Goal: Task Accomplishment & Management: Use online tool/utility

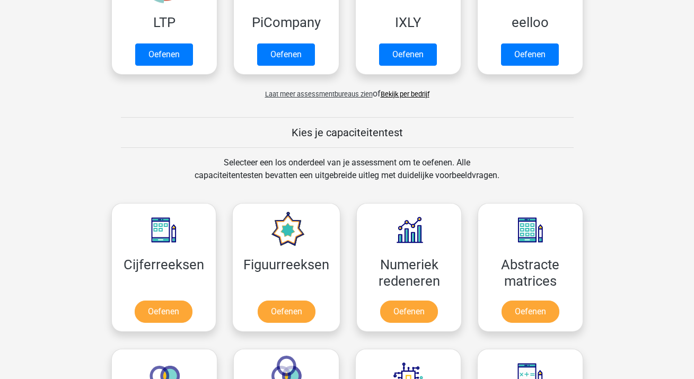
scroll to position [305, 0]
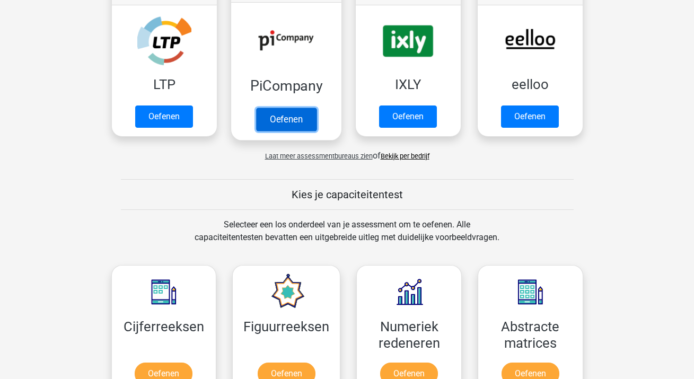
click at [278, 115] on link "Oefenen" at bounding box center [285, 119] width 60 height 23
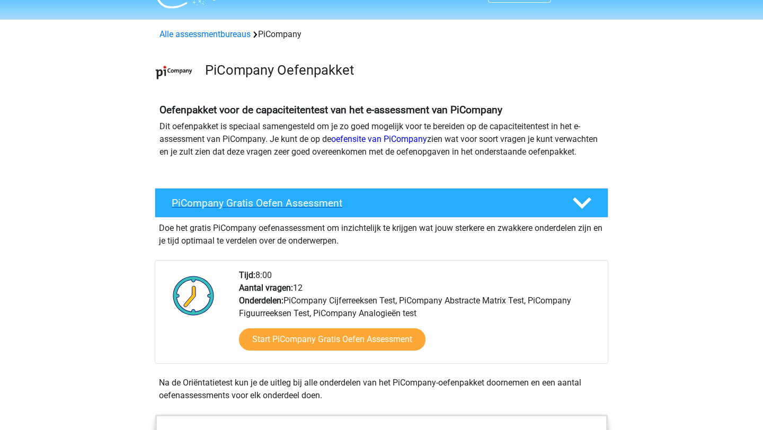
scroll to position [28, 0]
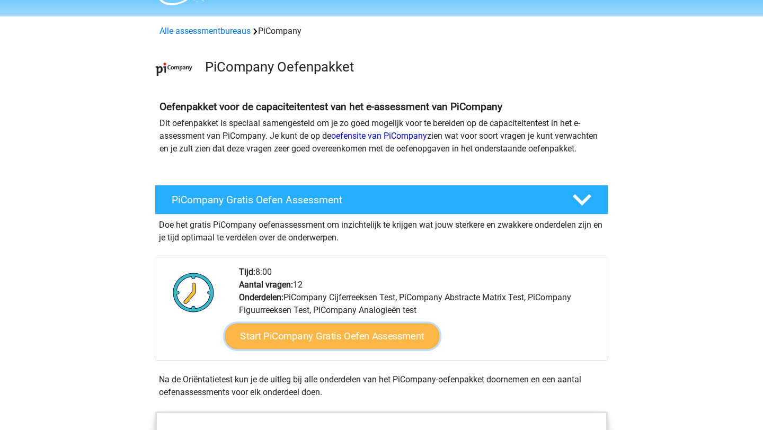
click at [369, 344] on link "Start PiCompany Gratis Oefen Assessment" at bounding box center [332, 336] width 215 height 25
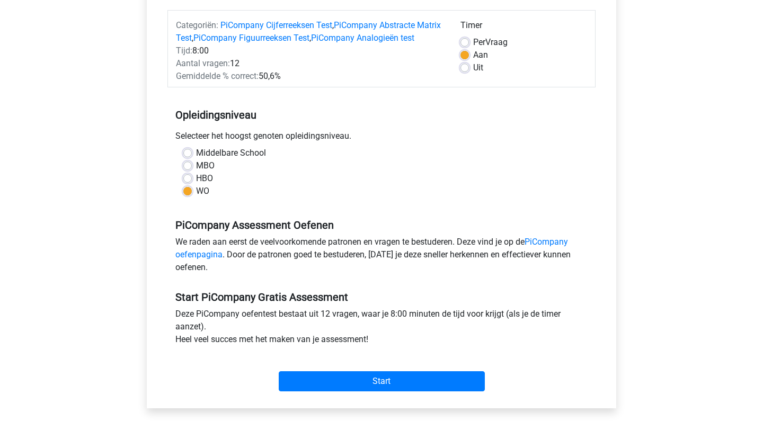
scroll to position [136, 0]
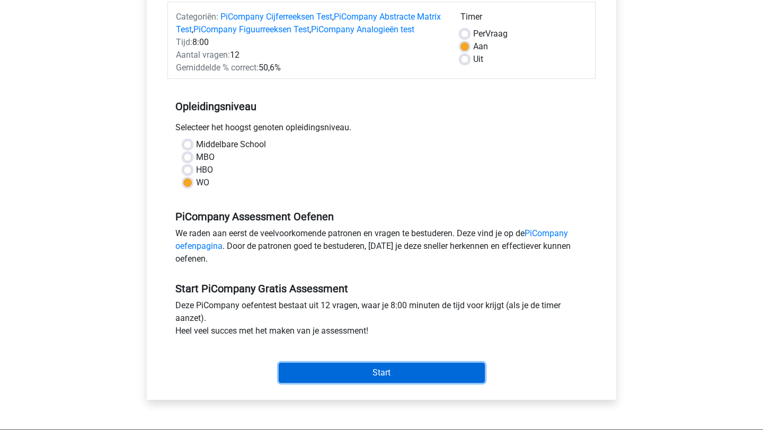
click at [379, 383] on input "Start" at bounding box center [382, 373] width 206 height 20
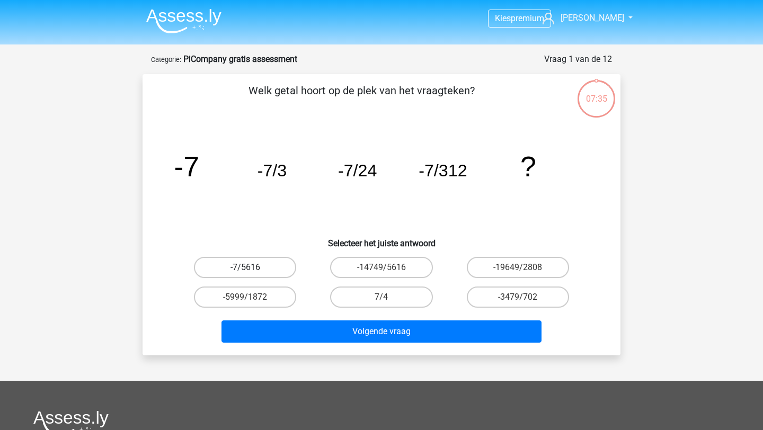
click at [257, 267] on label "-7/5616" at bounding box center [245, 267] width 102 height 21
click at [252, 268] on input "-7/5616" at bounding box center [248, 271] width 7 height 7
radio input "true"
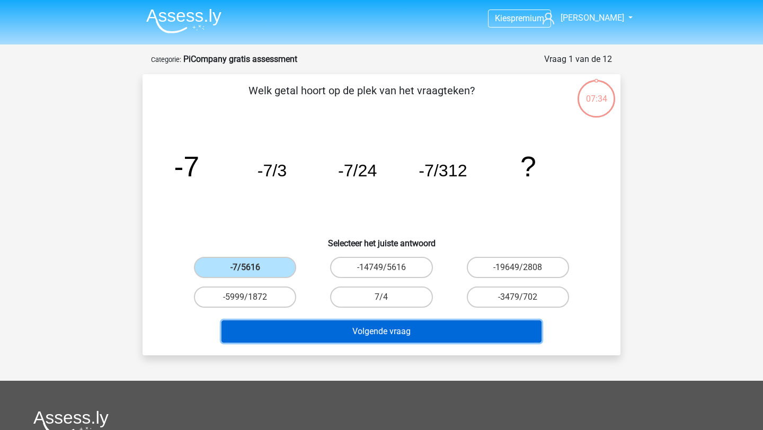
click at [412, 334] on button "Volgende vraag" at bounding box center [382, 332] width 321 height 22
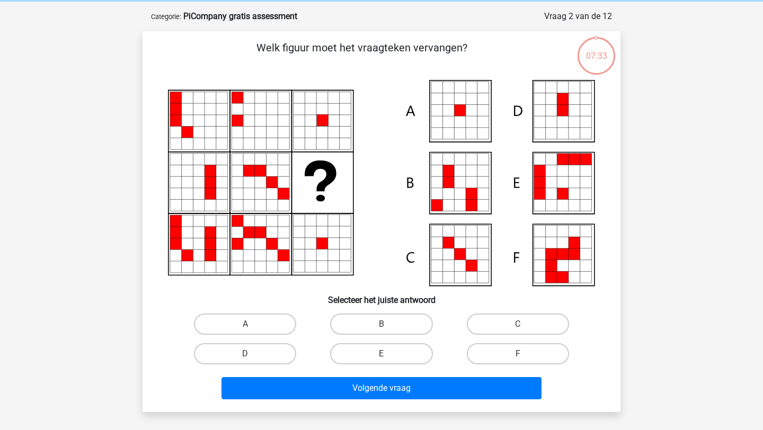
scroll to position [53, 0]
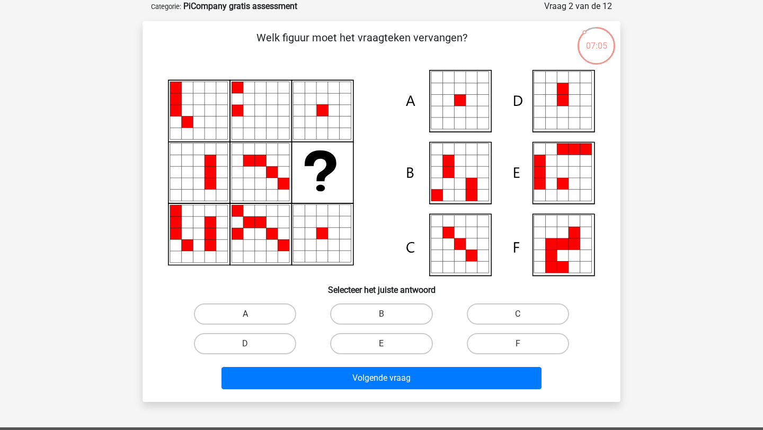
click at [247, 312] on label "A" at bounding box center [245, 314] width 102 height 21
click at [247, 314] on input "A" at bounding box center [248, 317] width 7 height 7
radio input "true"
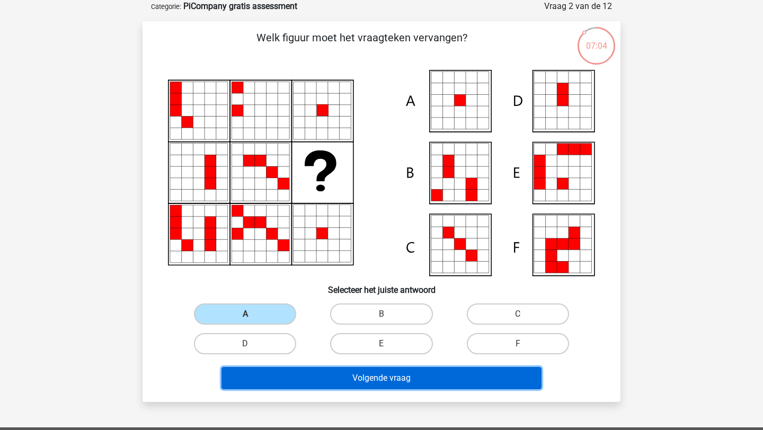
click at [401, 382] on button "Volgende vraag" at bounding box center [382, 378] width 321 height 22
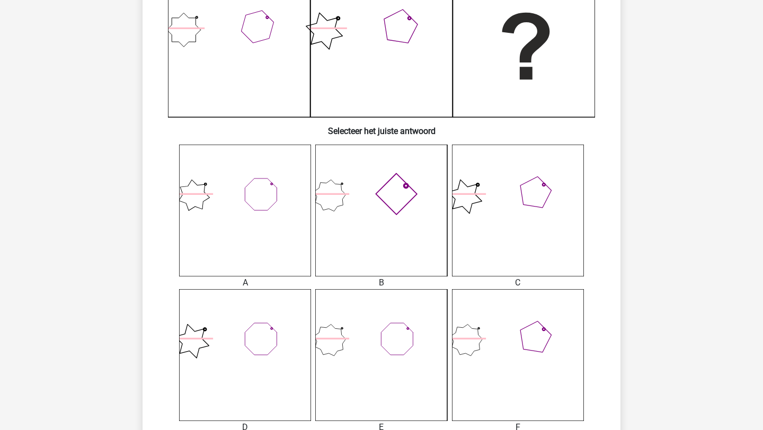
scroll to position [457, 0]
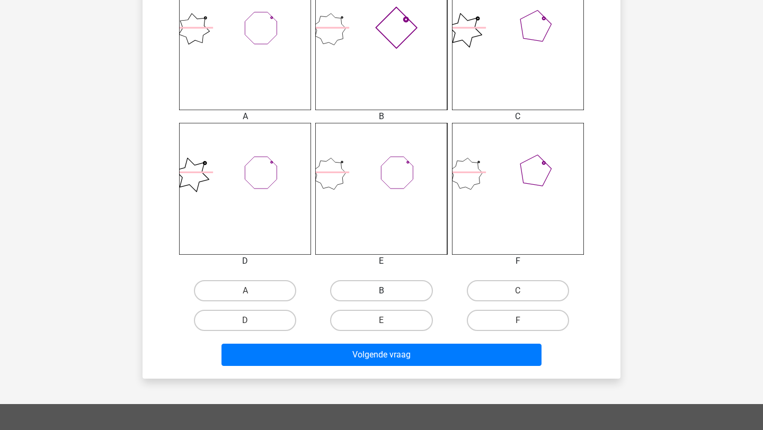
click at [371, 285] on label "B" at bounding box center [381, 290] width 102 height 21
click at [382, 291] on input "B" at bounding box center [385, 294] width 7 height 7
radio input "true"
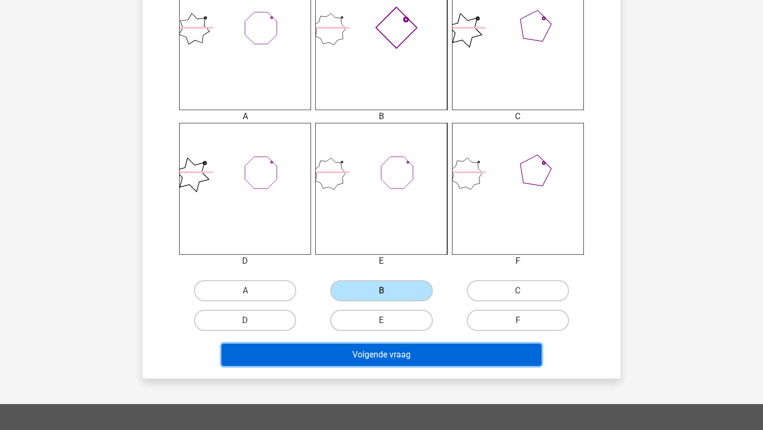
click at [395, 355] on button "Volgende vraag" at bounding box center [382, 355] width 321 height 22
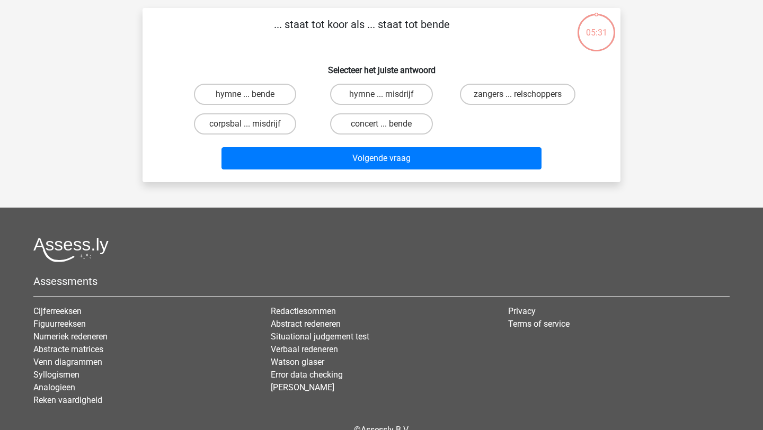
scroll to position [53, 0]
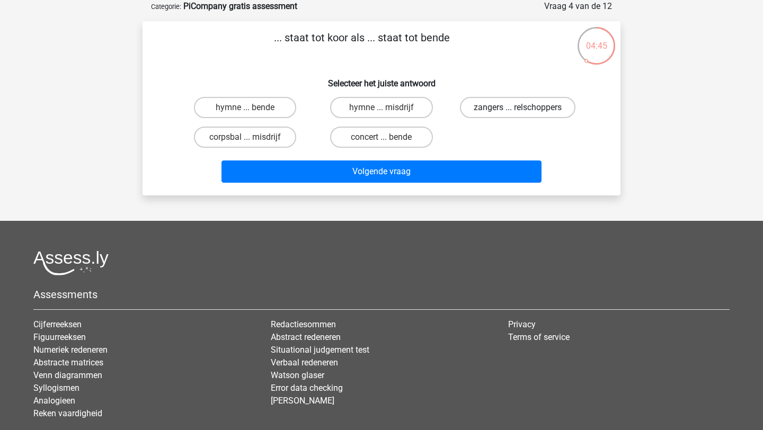
click at [506, 111] on label "zangers ... relschoppers" at bounding box center [518, 107] width 116 height 21
click at [518, 111] on input "zangers ... relschoppers" at bounding box center [521, 111] width 7 height 7
radio input "true"
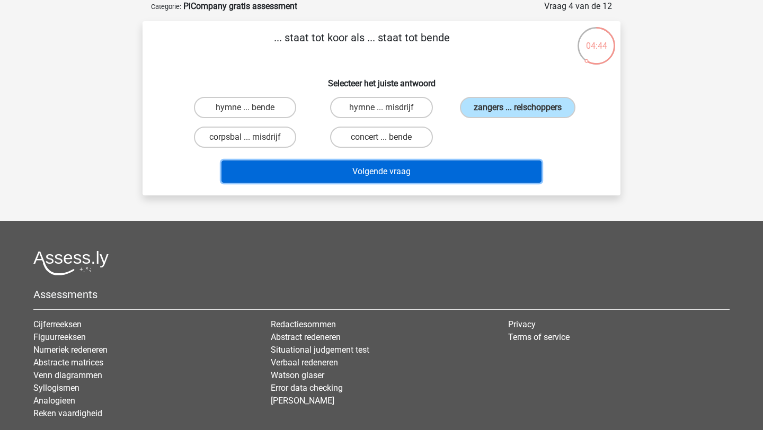
click at [443, 170] on button "Volgende vraag" at bounding box center [382, 172] width 321 height 22
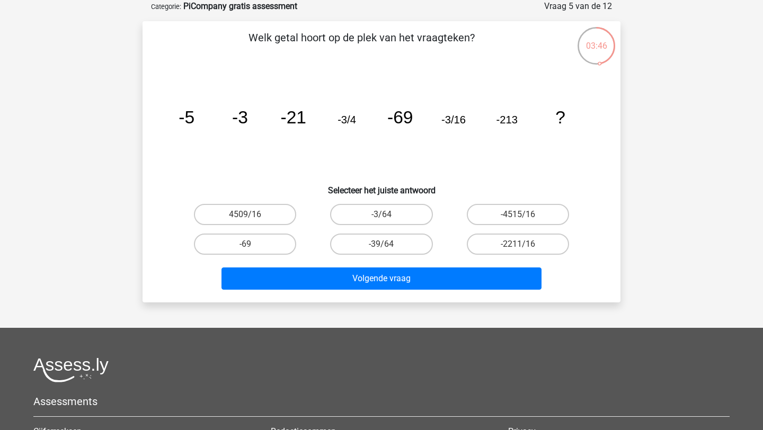
click at [384, 215] on input "-3/64" at bounding box center [385, 218] width 7 height 7
radio input "true"
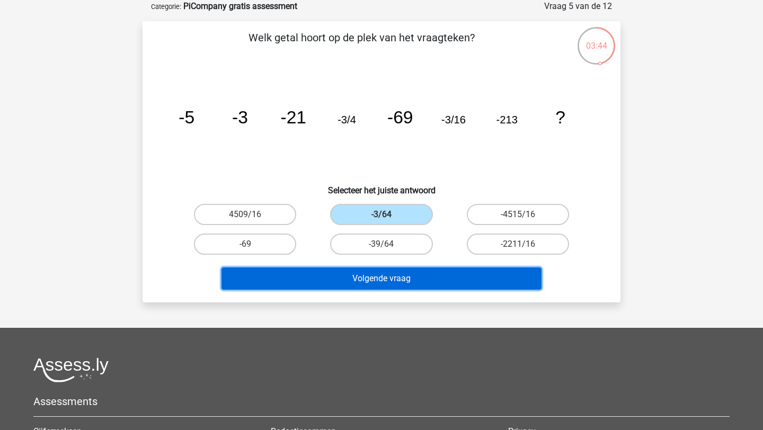
click at [420, 277] on button "Volgende vraag" at bounding box center [382, 279] width 321 height 22
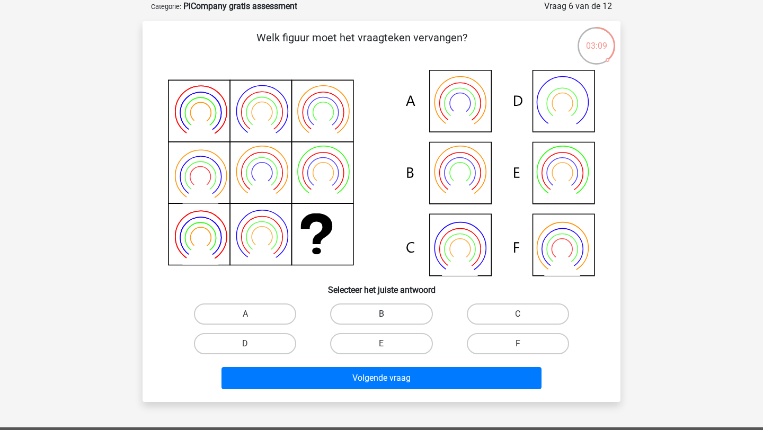
click at [384, 324] on label "B" at bounding box center [381, 314] width 102 height 21
click at [384, 321] on input "B" at bounding box center [385, 317] width 7 height 7
radio input "true"
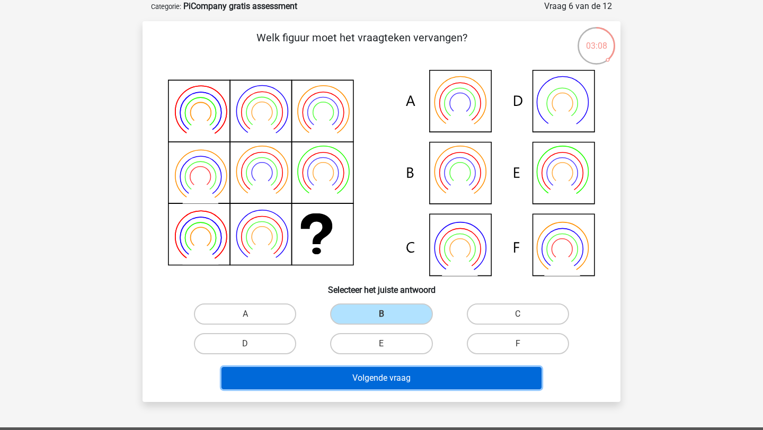
click at [392, 382] on button "Volgende vraag" at bounding box center [382, 378] width 321 height 22
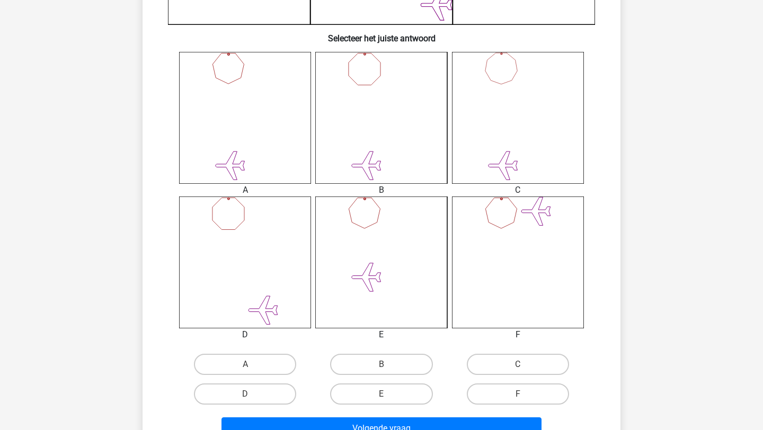
scroll to position [420, 0]
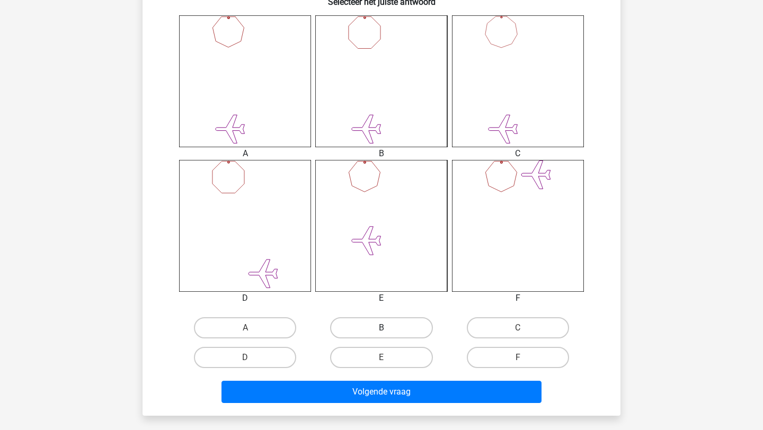
click at [371, 322] on label "B" at bounding box center [381, 328] width 102 height 21
click at [382, 328] on input "B" at bounding box center [385, 331] width 7 height 7
radio input "true"
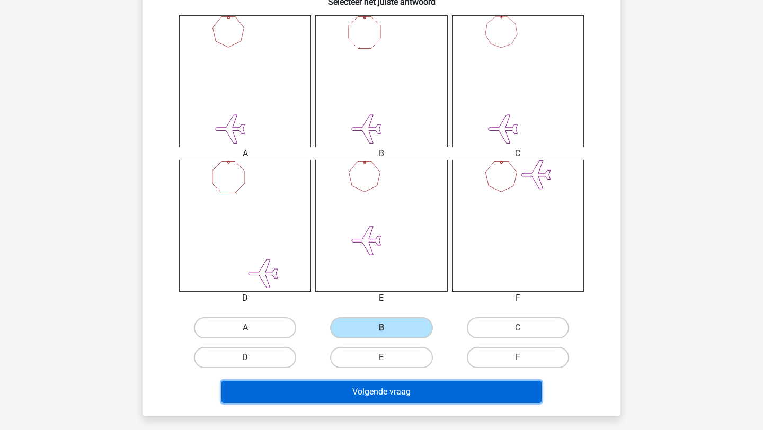
click at [405, 402] on button "Volgende vraag" at bounding box center [382, 392] width 321 height 22
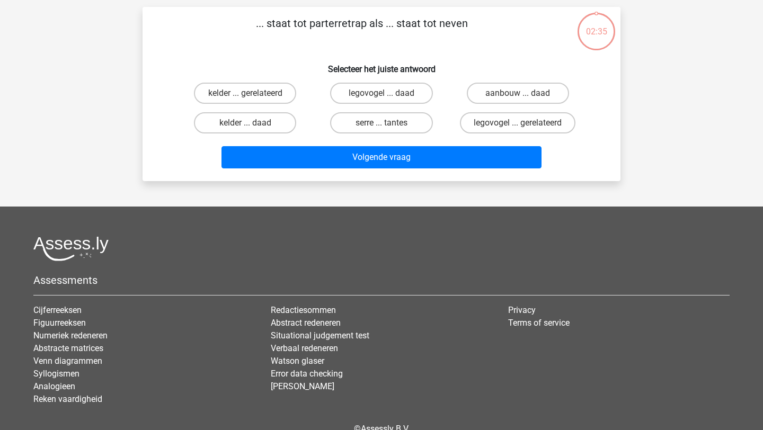
scroll to position [53, 0]
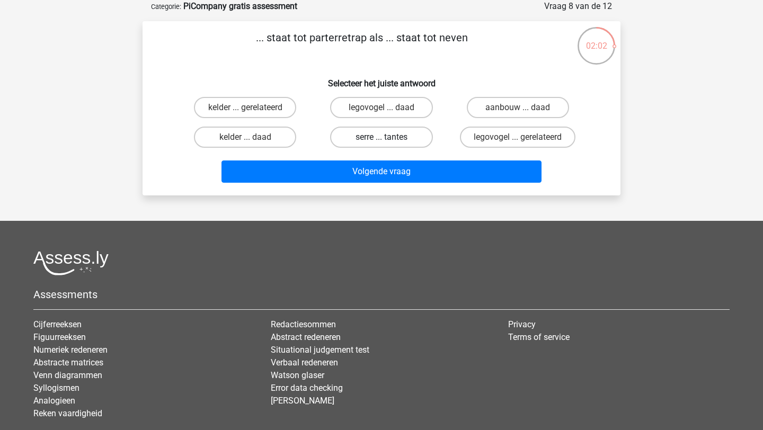
click at [412, 135] on label "serre ... tantes" at bounding box center [381, 137] width 102 height 21
click at [389, 137] on input "serre ... tantes" at bounding box center [385, 140] width 7 height 7
radio input "true"
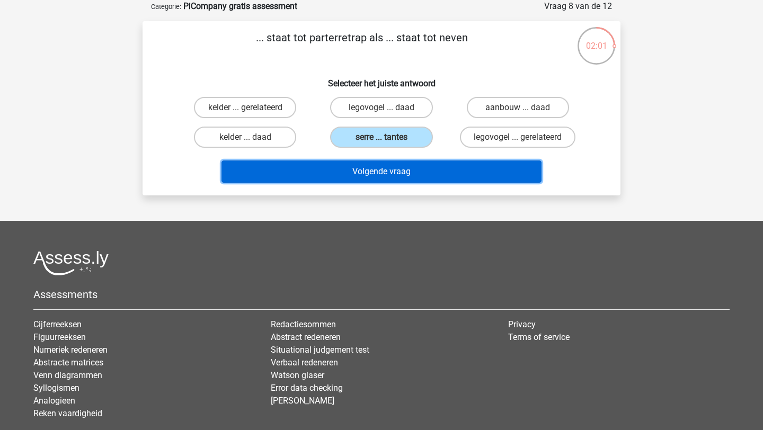
click at [405, 170] on button "Volgende vraag" at bounding box center [382, 172] width 321 height 22
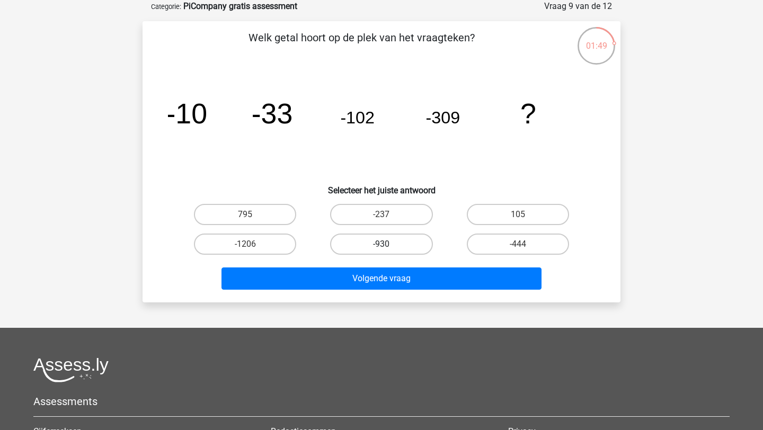
click at [397, 242] on label "-930" at bounding box center [381, 244] width 102 height 21
click at [389, 244] on input "-930" at bounding box center [385, 247] width 7 height 7
radio input "true"
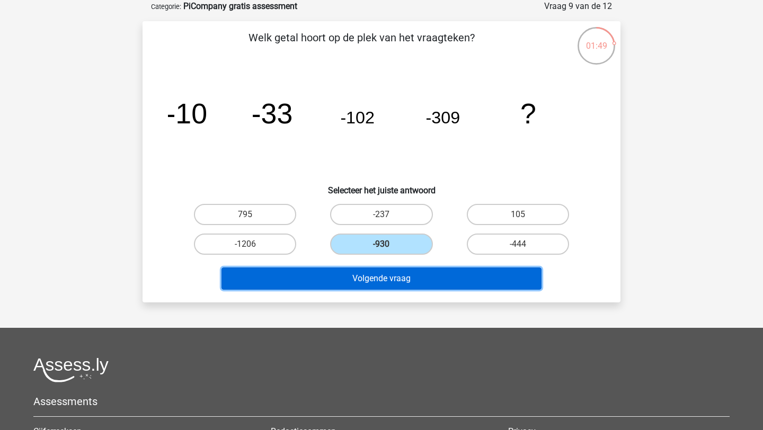
click at [410, 281] on button "Volgende vraag" at bounding box center [382, 279] width 321 height 22
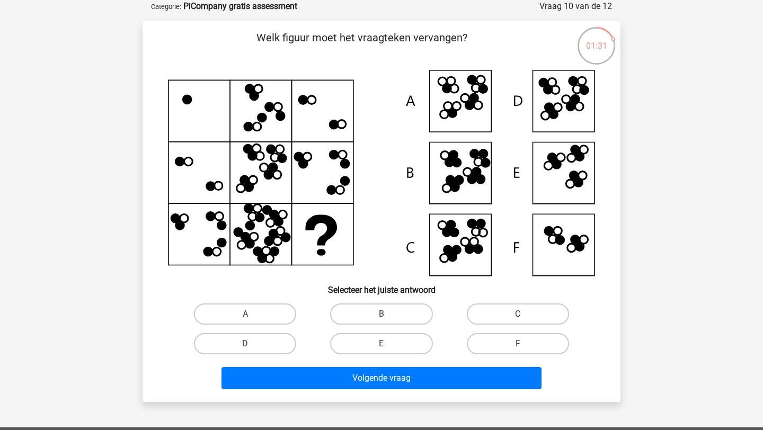
click at [563, 104] on icon at bounding box center [381, 173] width 427 height 206
click at [500, 314] on label "C" at bounding box center [518, 314] width 102 height 21
click at [518, 314] on input "C" at bounding box center [521, 317] width 7 height 7
radio input "true"
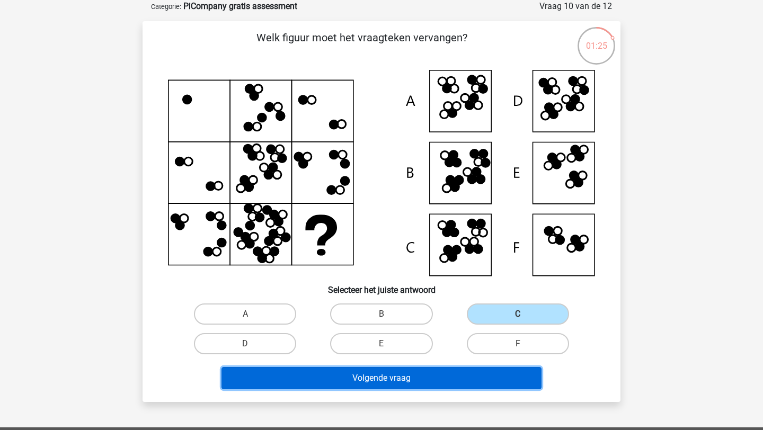
click at [419, 385] on button "Volgende vraag" at bounding box center [382, 378] width 321 height 22
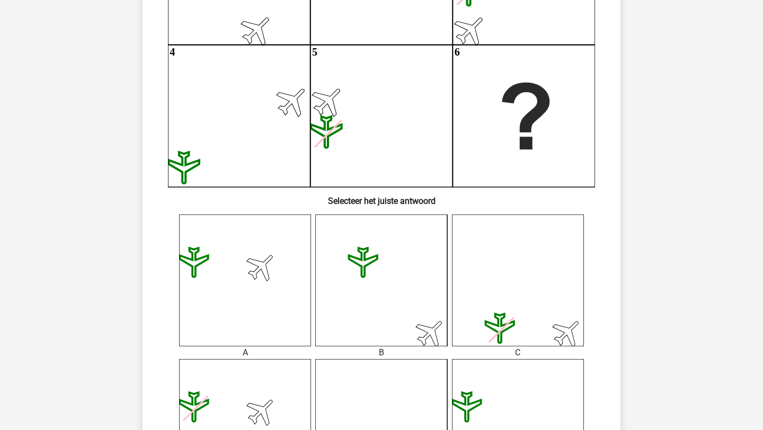
scroll to position [300, 0]
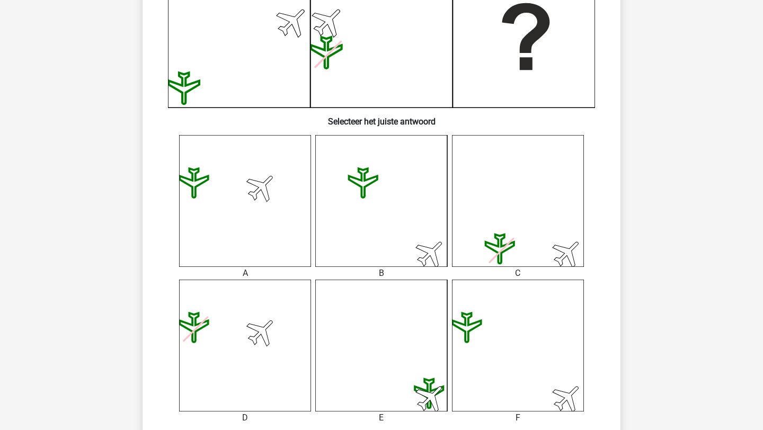
click at [404, 350] on icon at bounding box center [381, 346] width 132 height 132
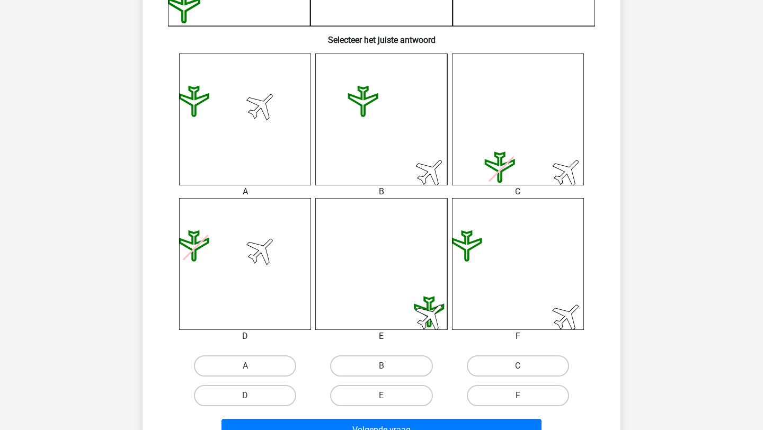
scroll to position [404, 0]
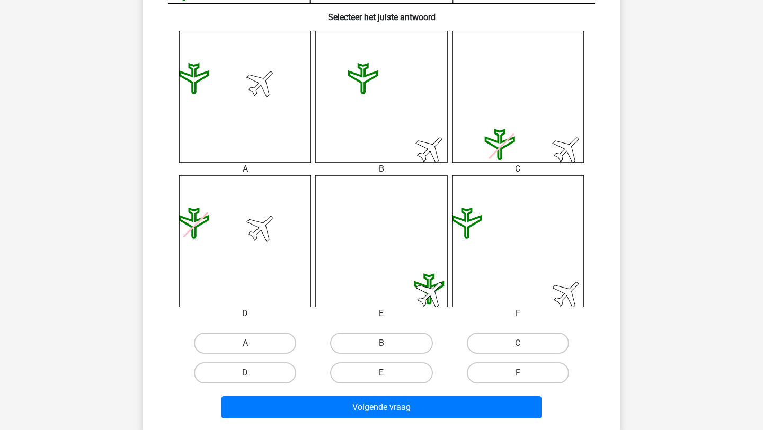
click at [392, 364] on label "E" at bounding box center [381, 373] width 102 height 21
click at [389, 373] on input "E" at bounding box center [385, 376] width 7 height 7
radio input "true"
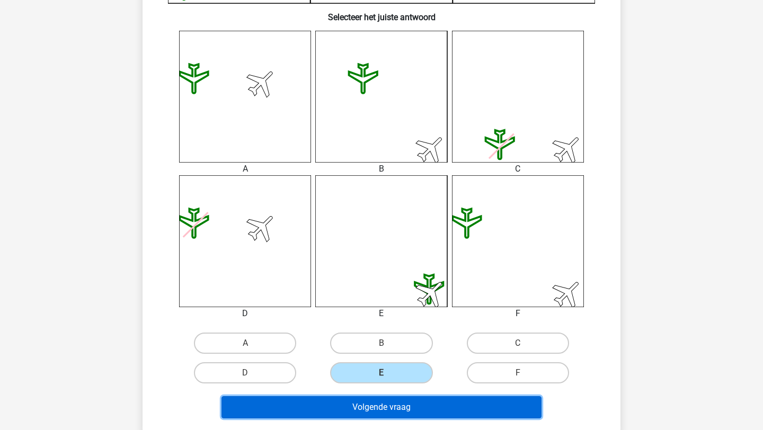
click at [391, 408] on button "Volgende vraag" at bounding box center [382, 407] width 321 height 22
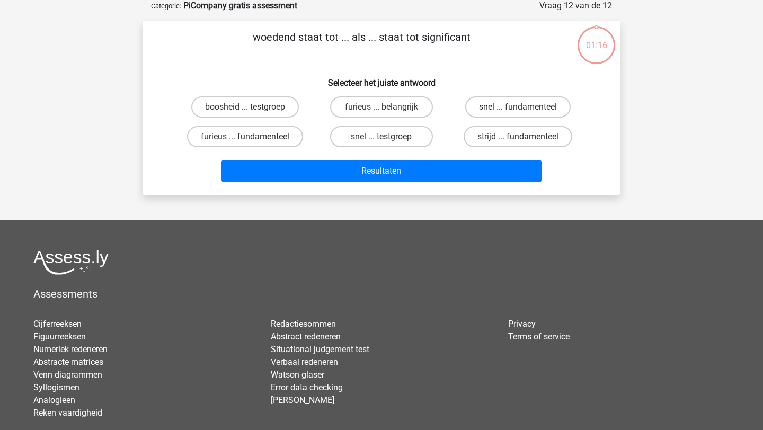
scroll to position [53, 0]
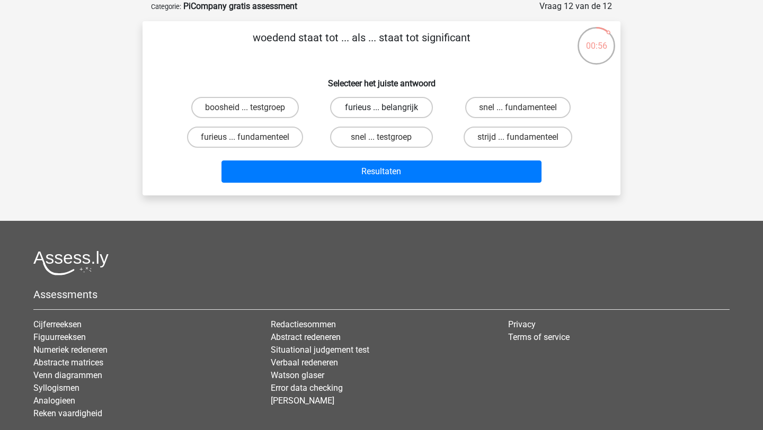
click at [374, 107] on label "furieus ... belangrijk" at bounding box center [381, 107] width 102 height 21
click at [382, 108] on input "furieus ... belangrijk" at bounding box center [385, 111] width 7 height 7
radio input "true"
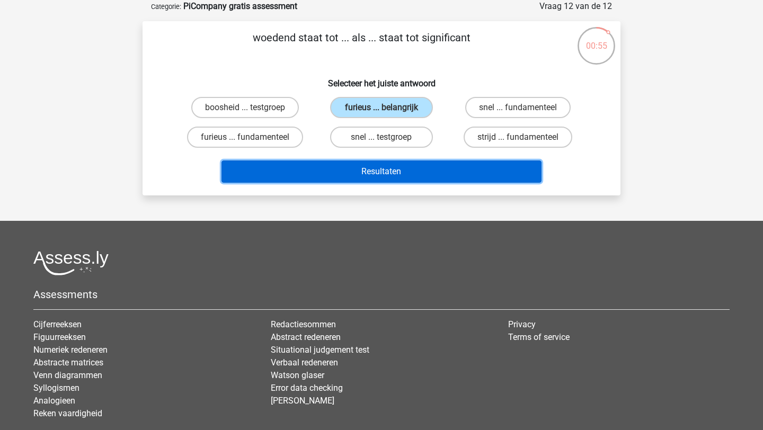
click at [384, 179] on button "Resultaten" at bounding box center [382, 172] width 321 height 22
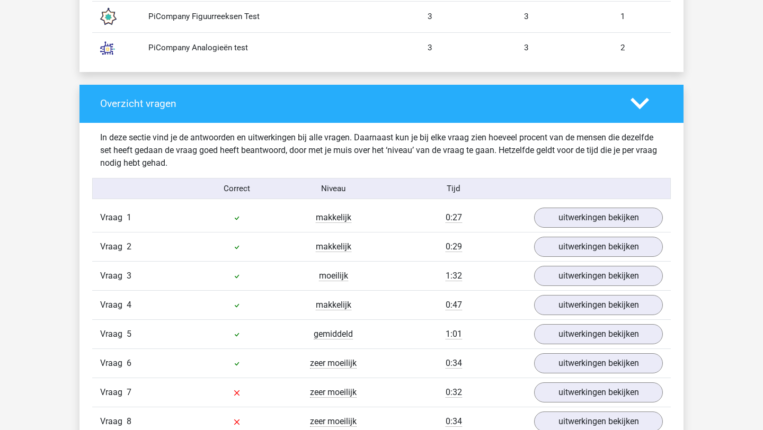
scroll to position [1064, 0]
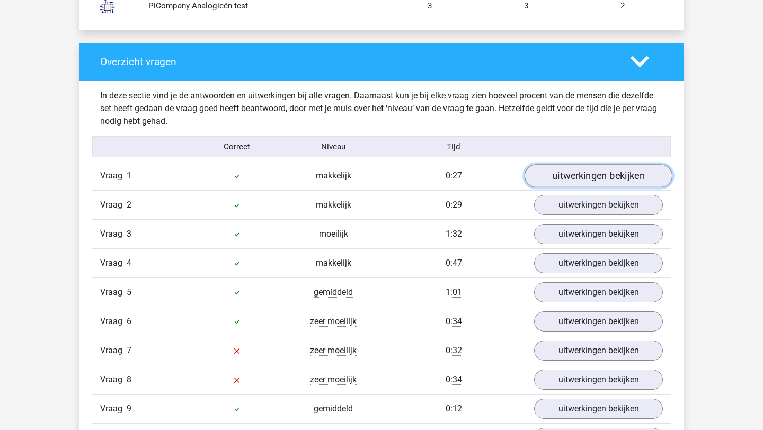
click at [576, 174] on link "uitwerkingen bekijken" at bounding box center [599, 176] width 148 height 23
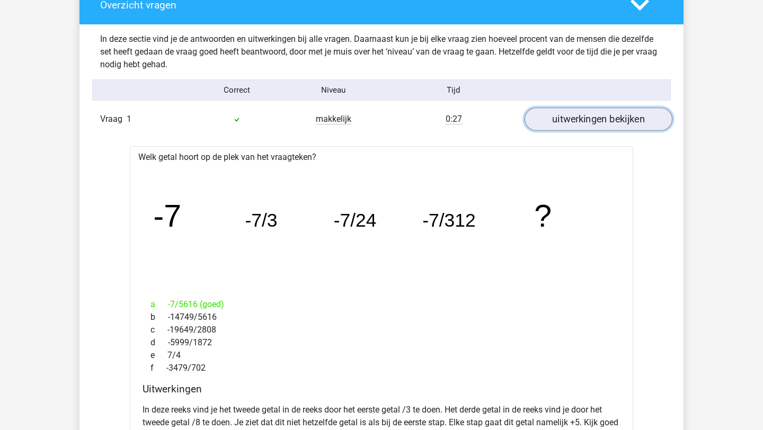
scroll to position [1122, 0]
click at [587, 116] on link "uitwerkingen bekijken" at bounding box center [599, 119] width 148 height 23
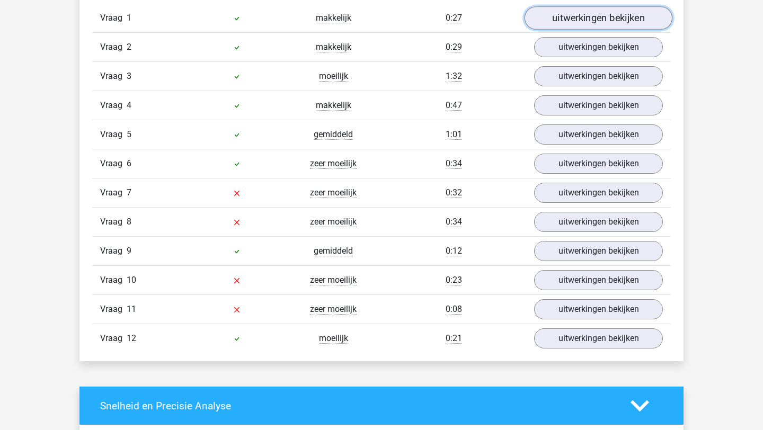
scroll to position [1223, 0]
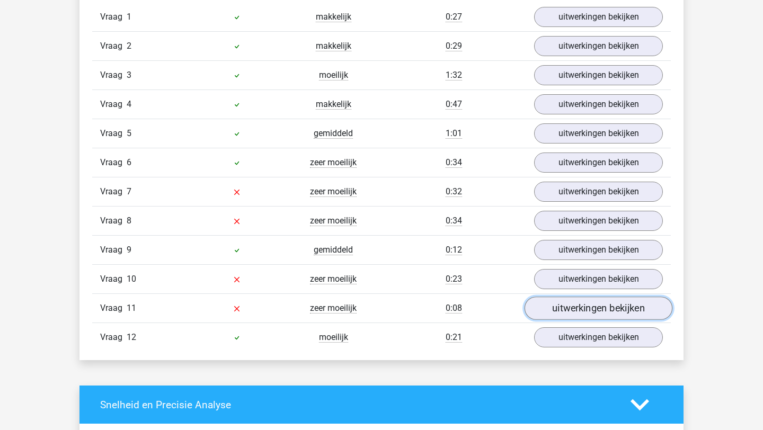
click at [587, 319] on link "uitwerkingen bekijken" at bounding box center [599, 308] width 148 height 23
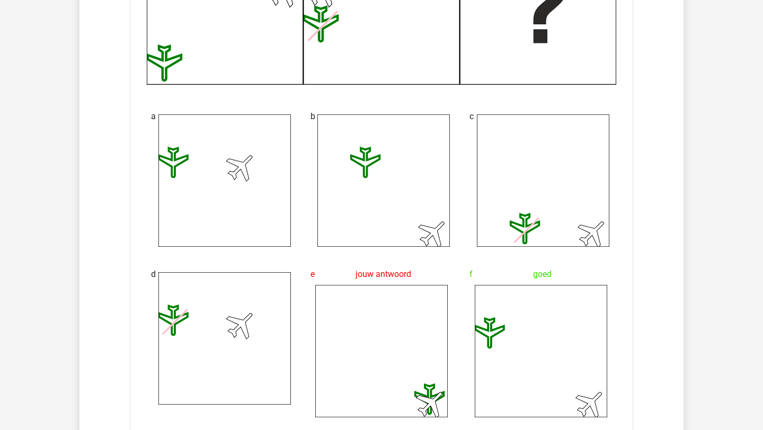
scroll to position [1272, 0]
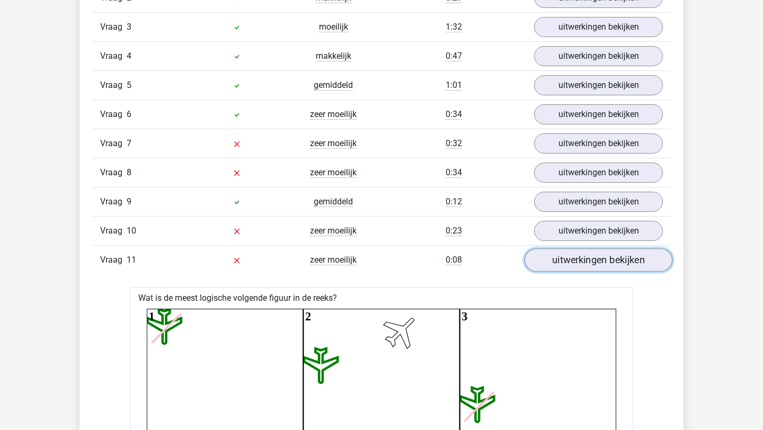
click at [594, 256] on link "uitwerkingen bekijken" at bounding box center [599, 260] width 148 height 23
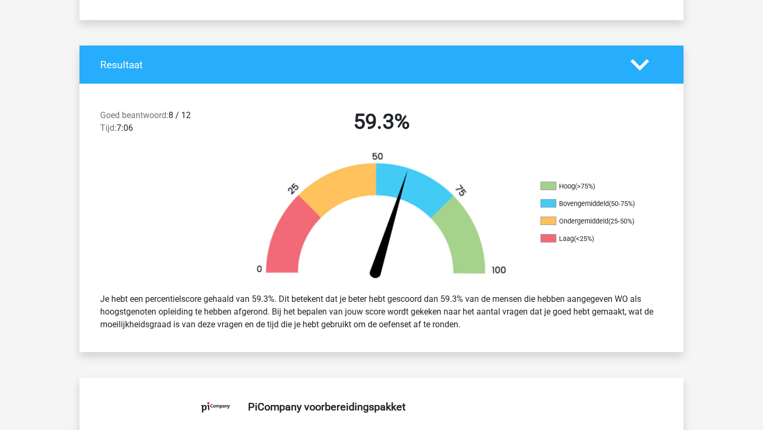
scroll to position [0, 0]
